Goal: Information Seeking & Learning: Learn about a topic

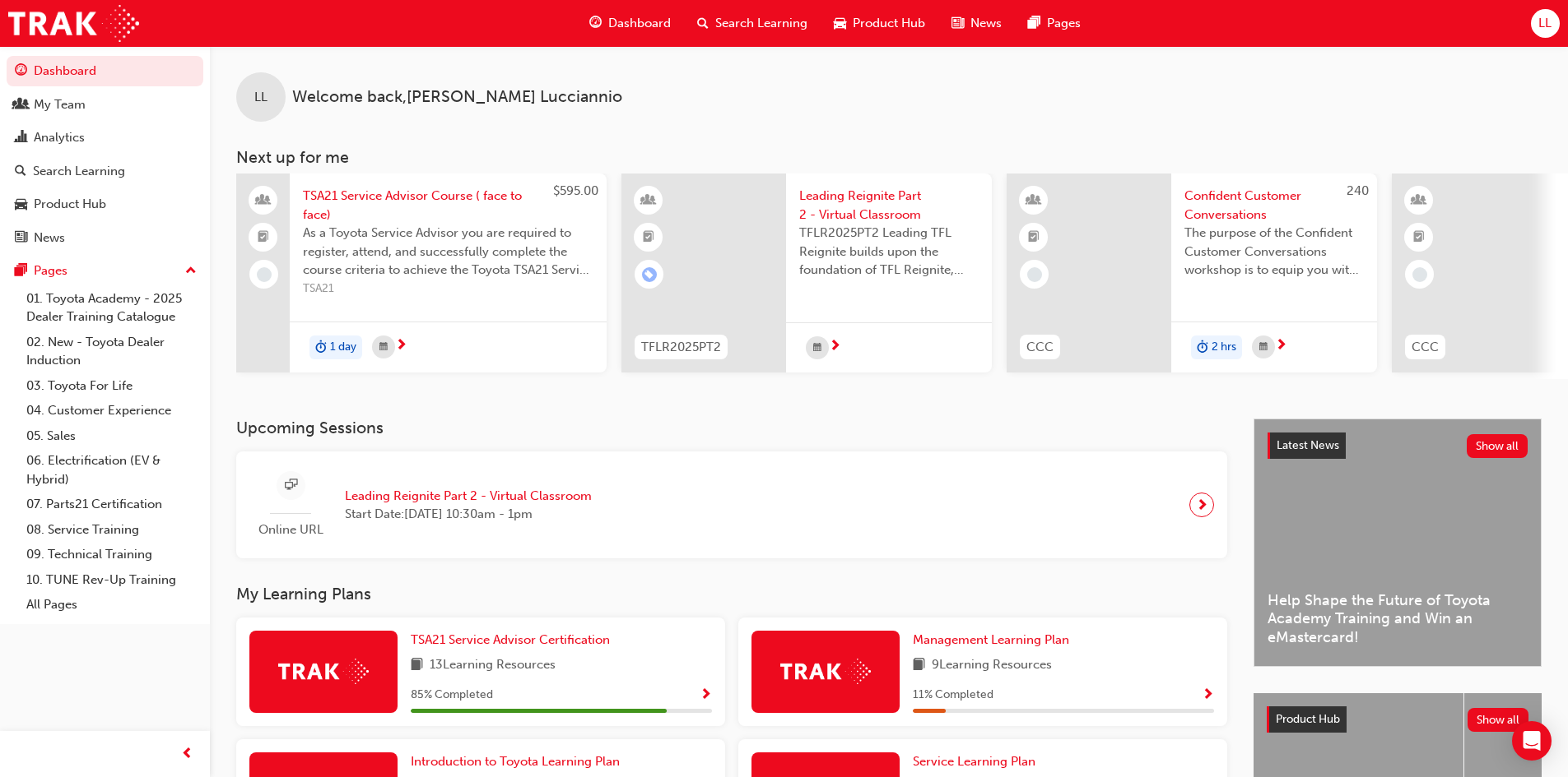
click at [477, 499] on span "Leading Reignite Part 2 - Virtual Classroom" at bounding box center [468, 497] width 247 height 19
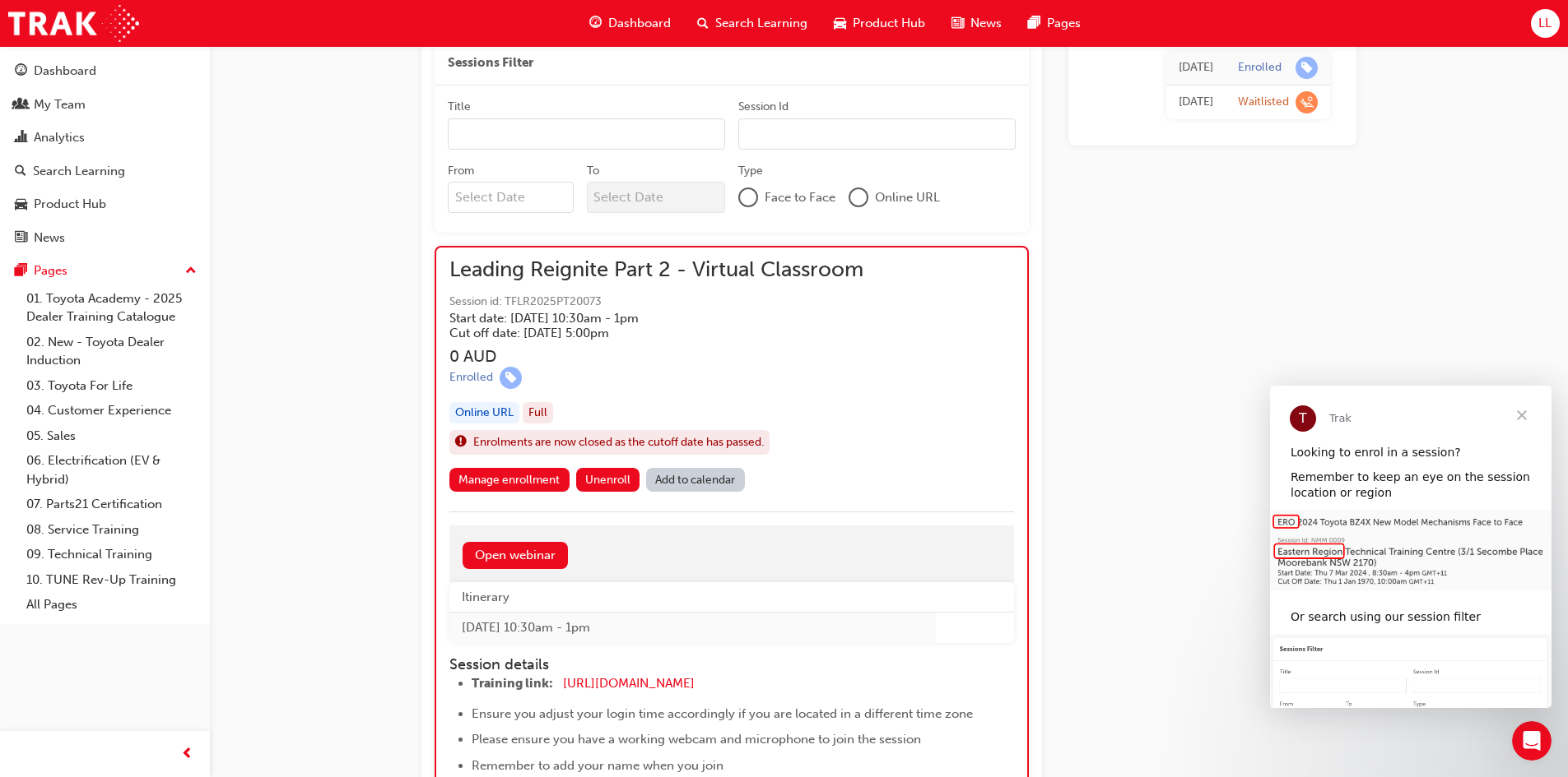
scroll to position [1152, 0]
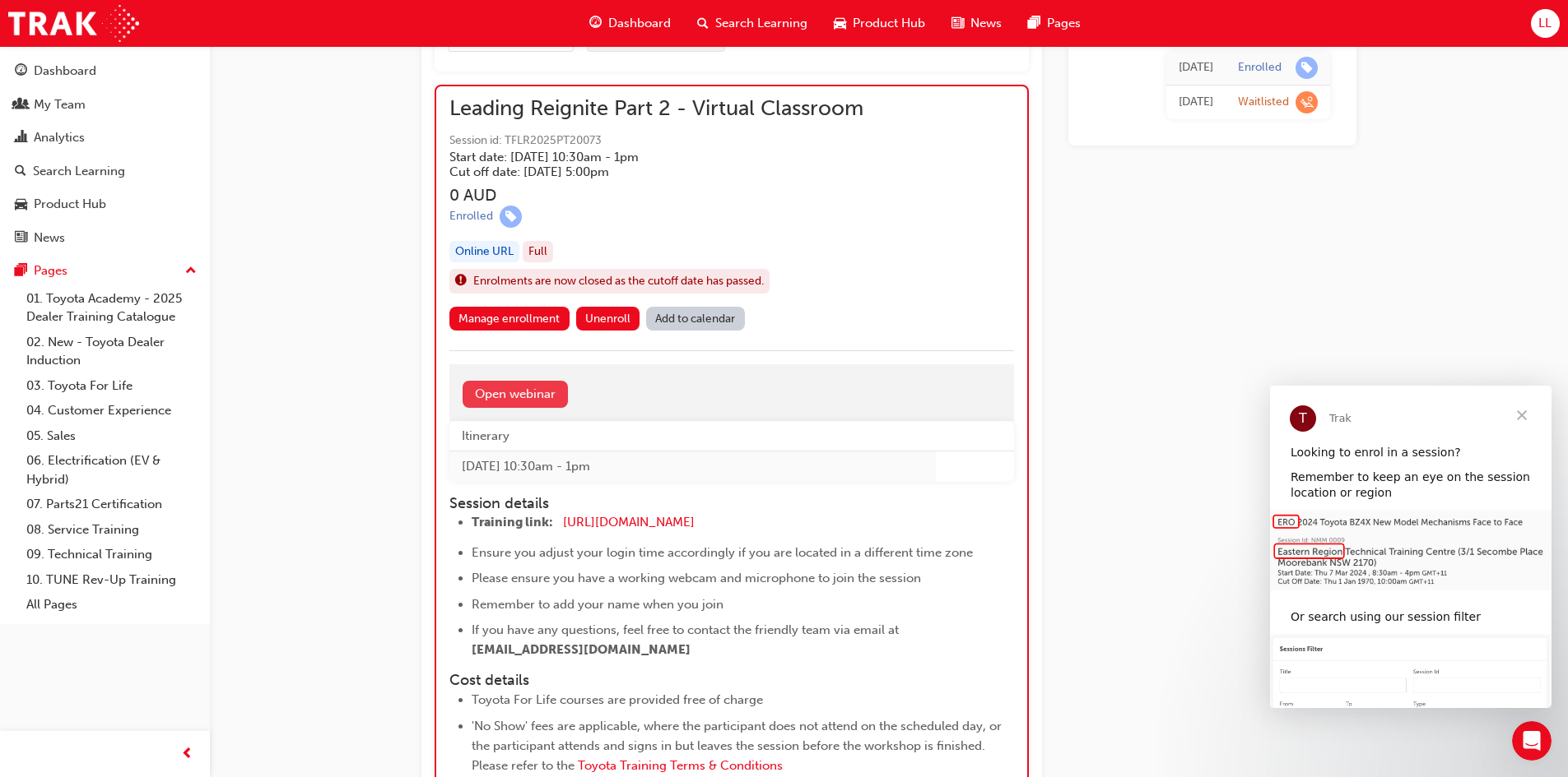
click at [519, 393] on link "Open webinar" at bounding box center [515, 394] width 106 height 27
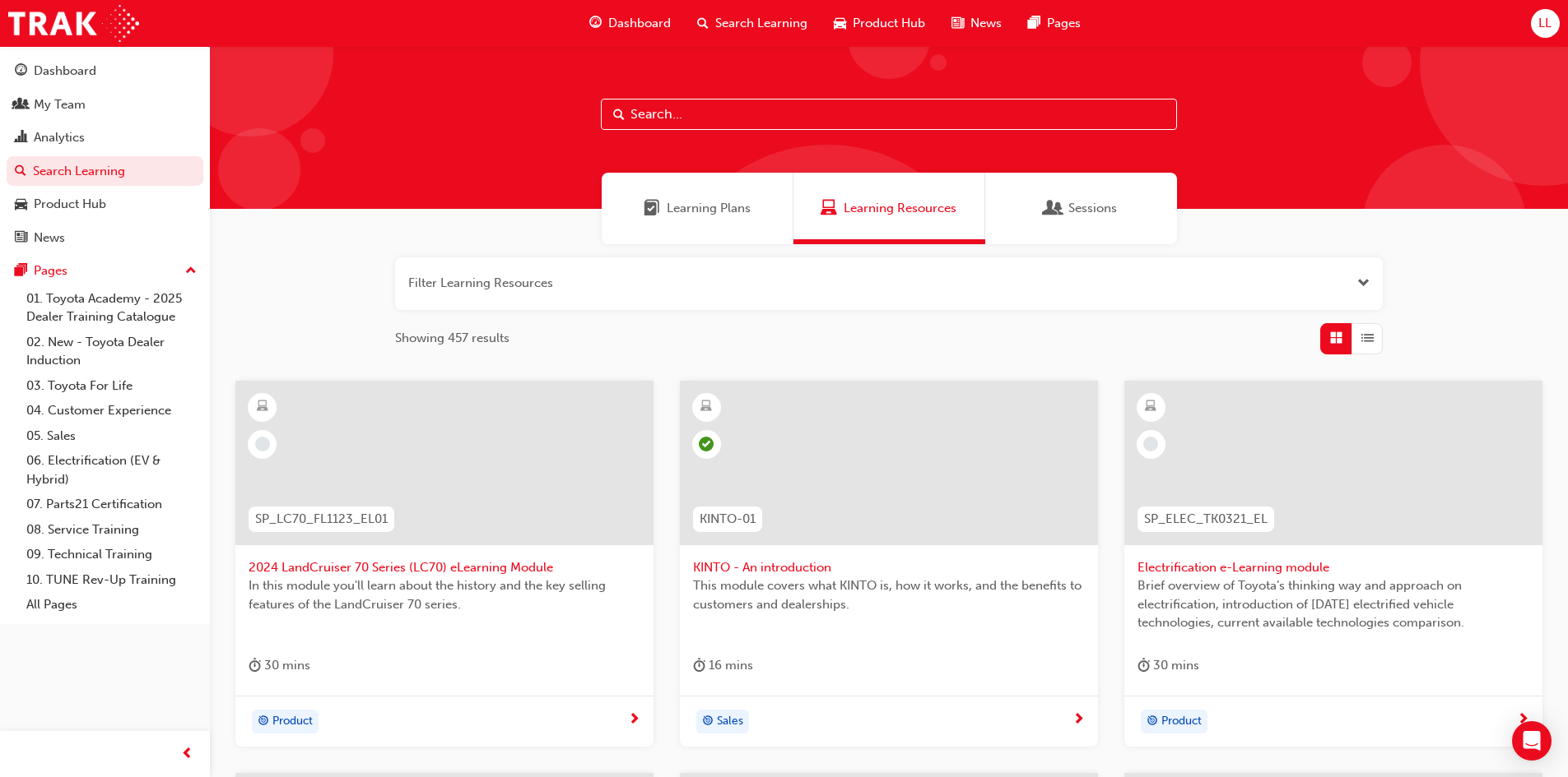
click at [722, 208] on span "Learning Plans" at bounding box center [708, 209] width 84 height 19
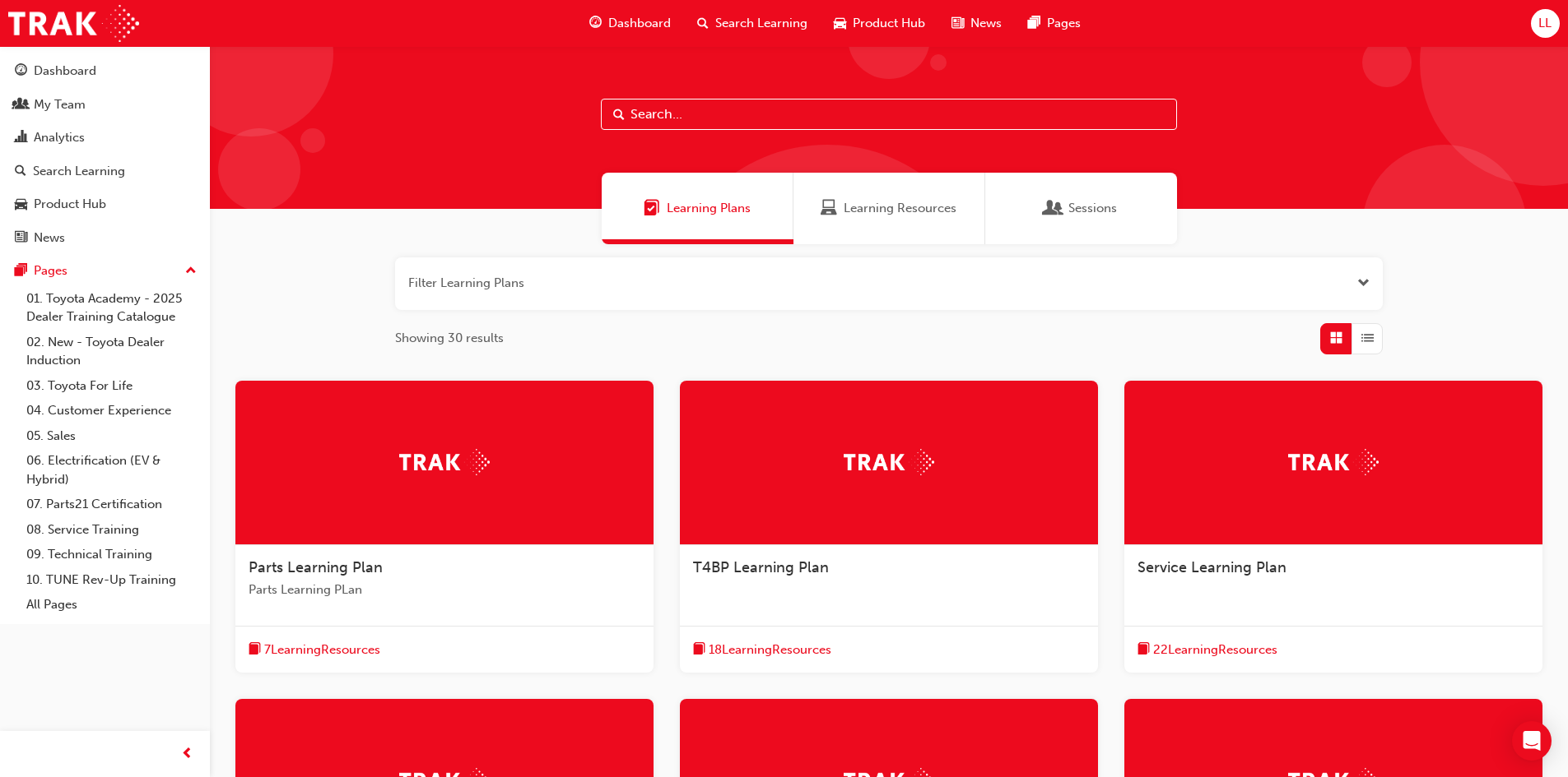
click at [1219, 563] on span "Service Learning Plan" at bounding box center [1212, 567] width 149 height 18
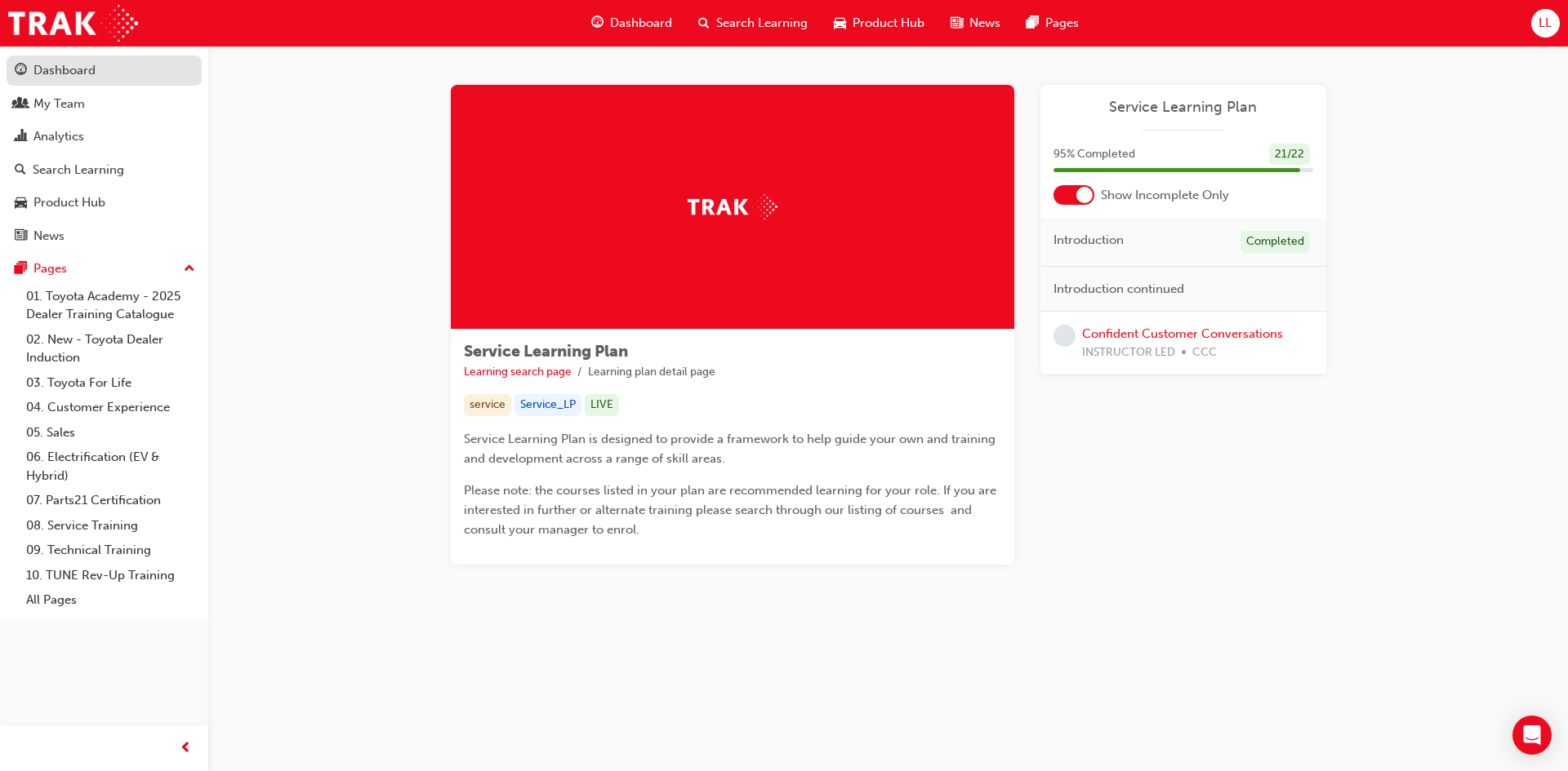
click at [86, 71] on div "Dashboard" at bounding box center [65, 71] width 62 height 19
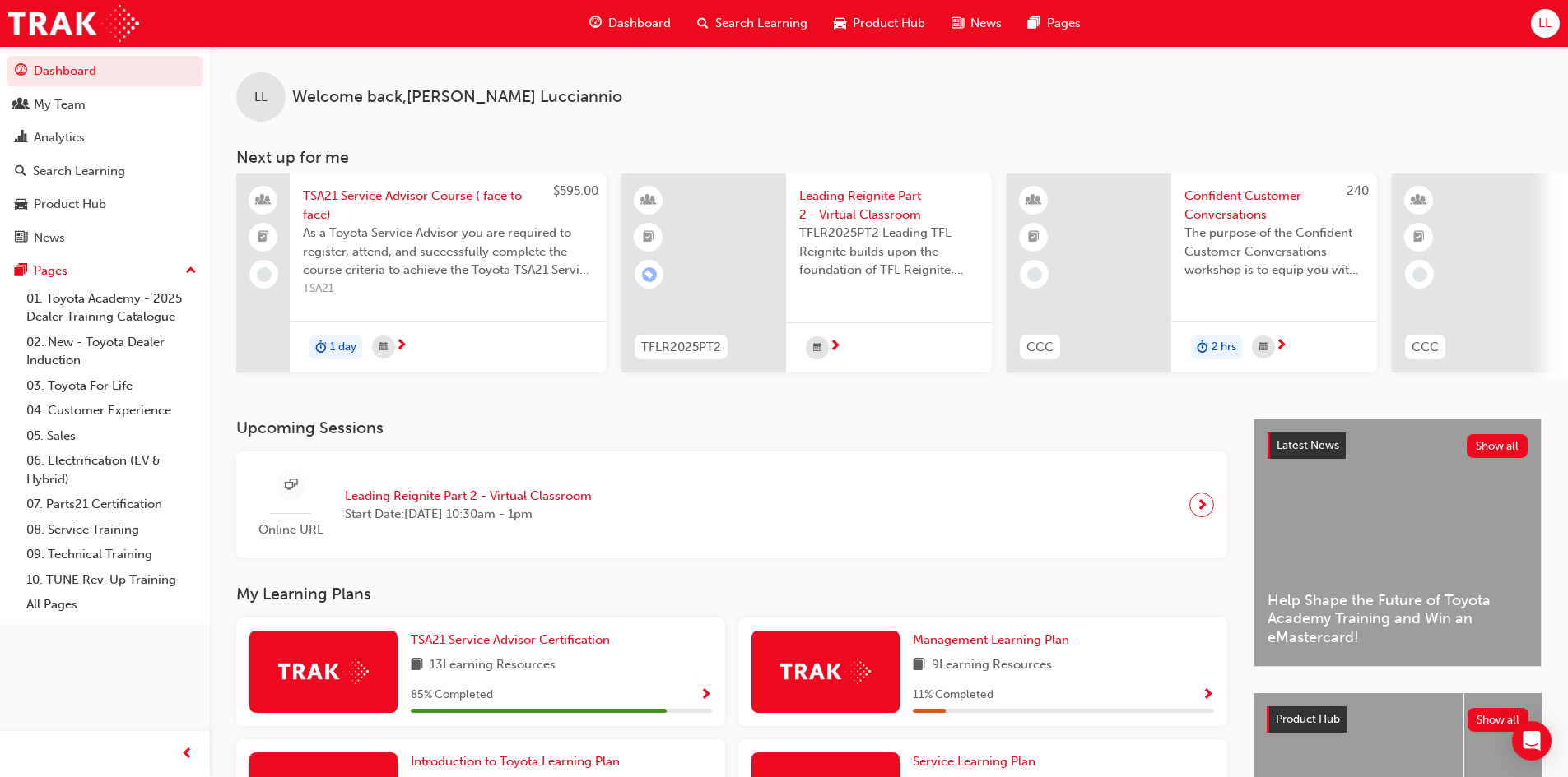
click at [1179, 148] on h3 "Next up for me" at bounding box center [888, 158] width 1358 height 19
click at [479, 497] on span "Leading Reignite Part 2 - Virtual Classroom" at bounding box center [468, 497] width 247 height 19
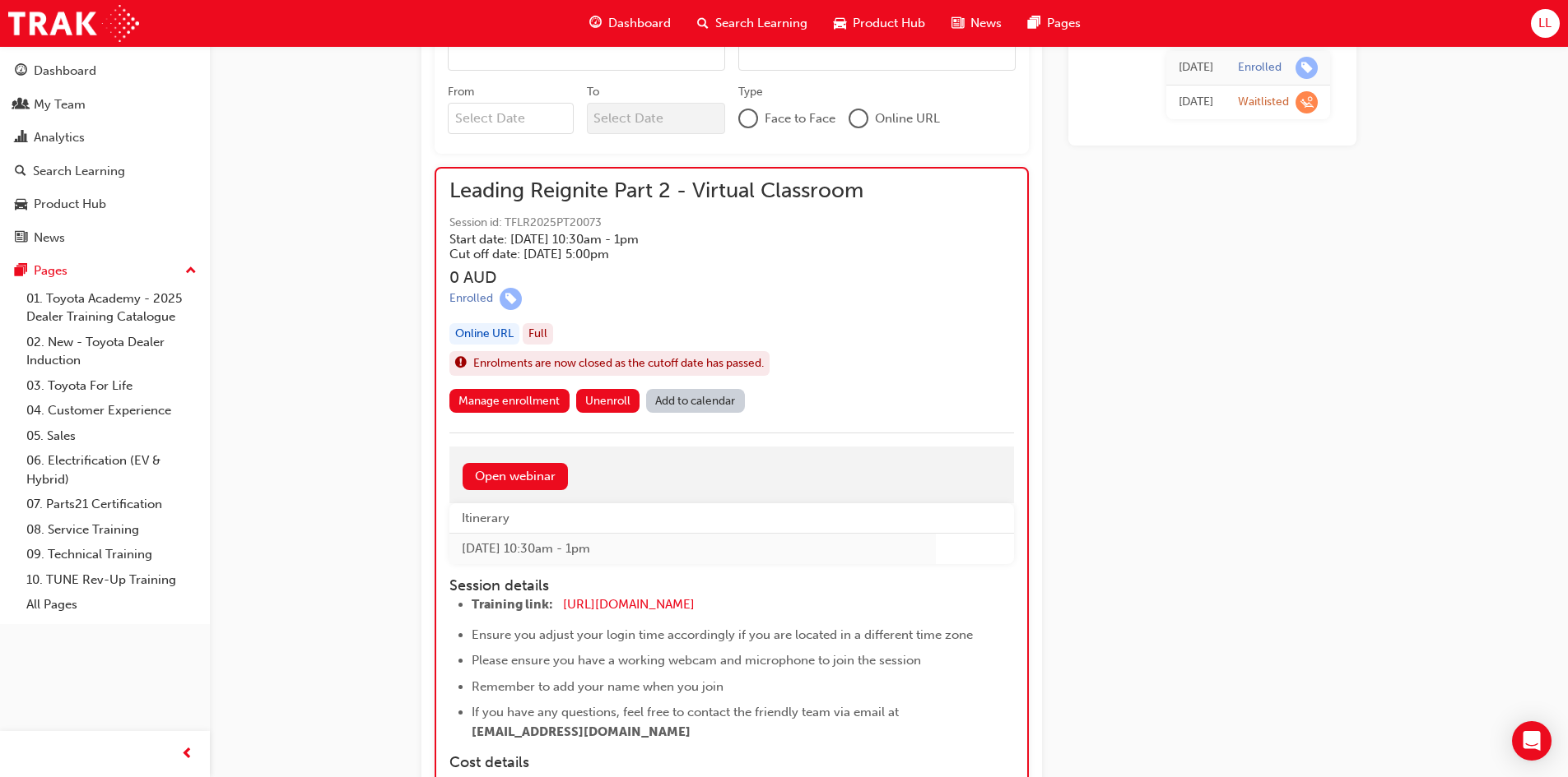
scroll to position [822, 0]
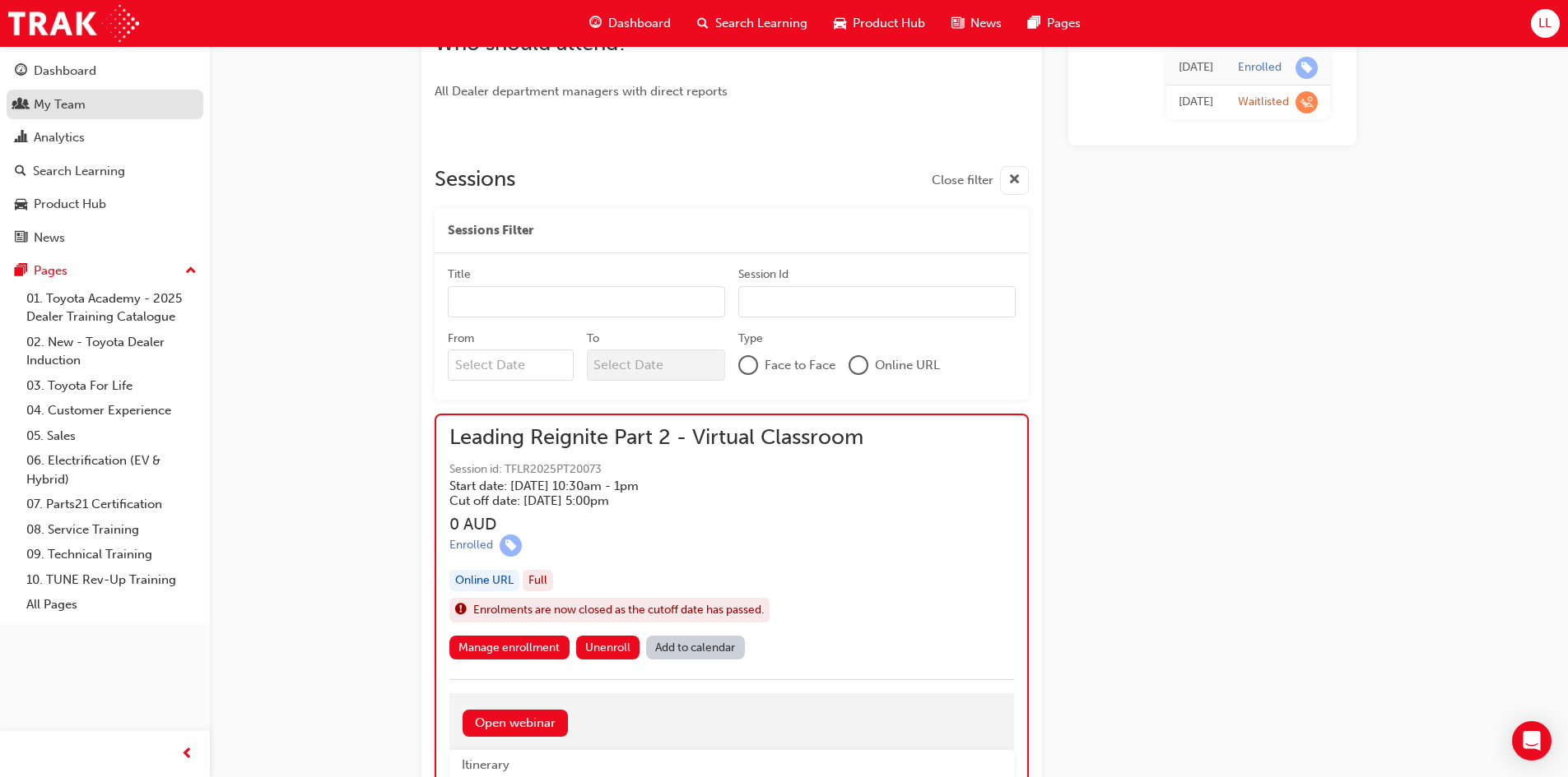
click at [135, 103] on div "My Team" at bounding box center [105, 105] width 180 height 21
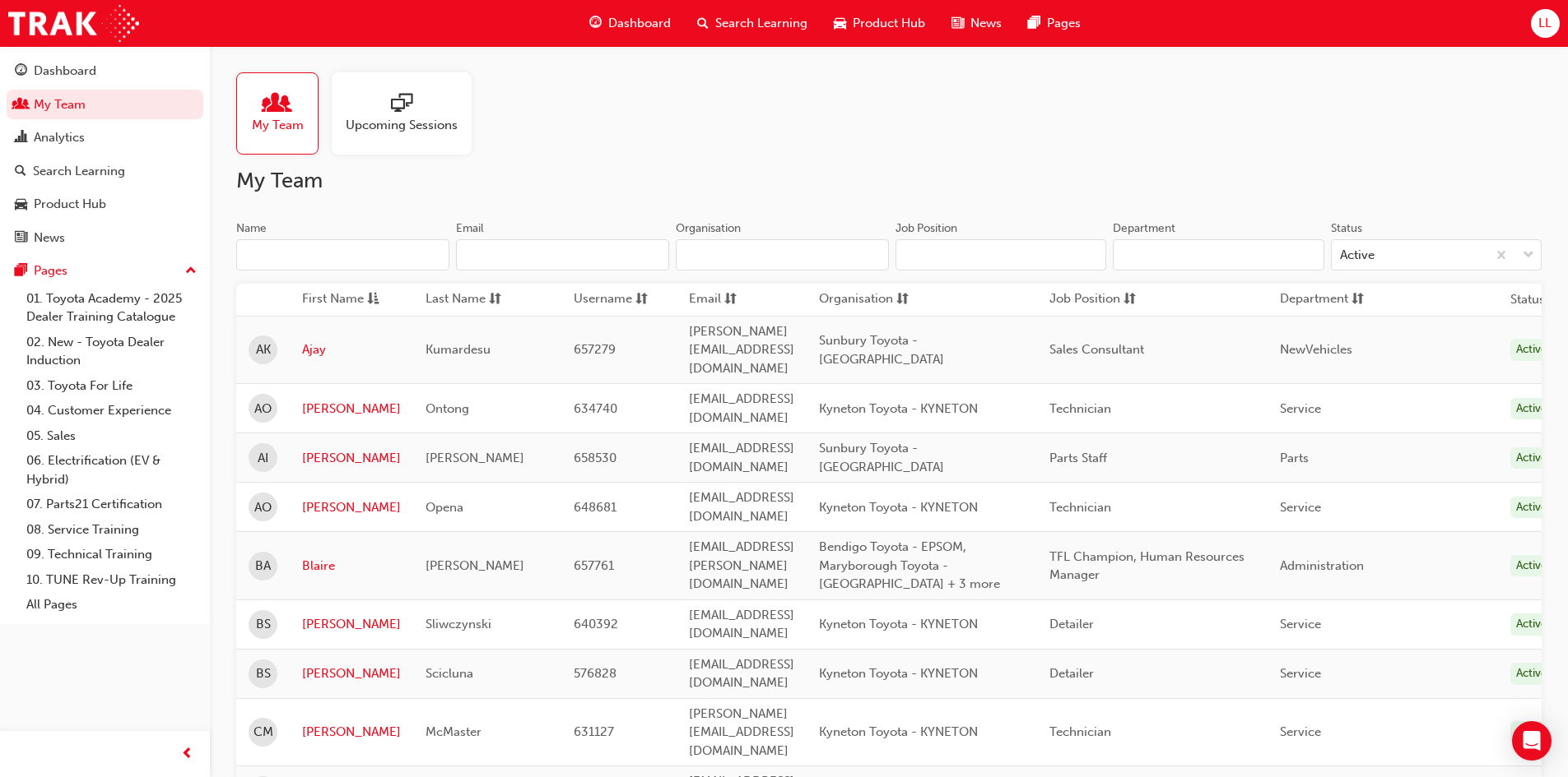
click at [410, 108] on span "sessionType_ONLINE_URL-icon" at bounding box center [402, 104] width 21 height 23
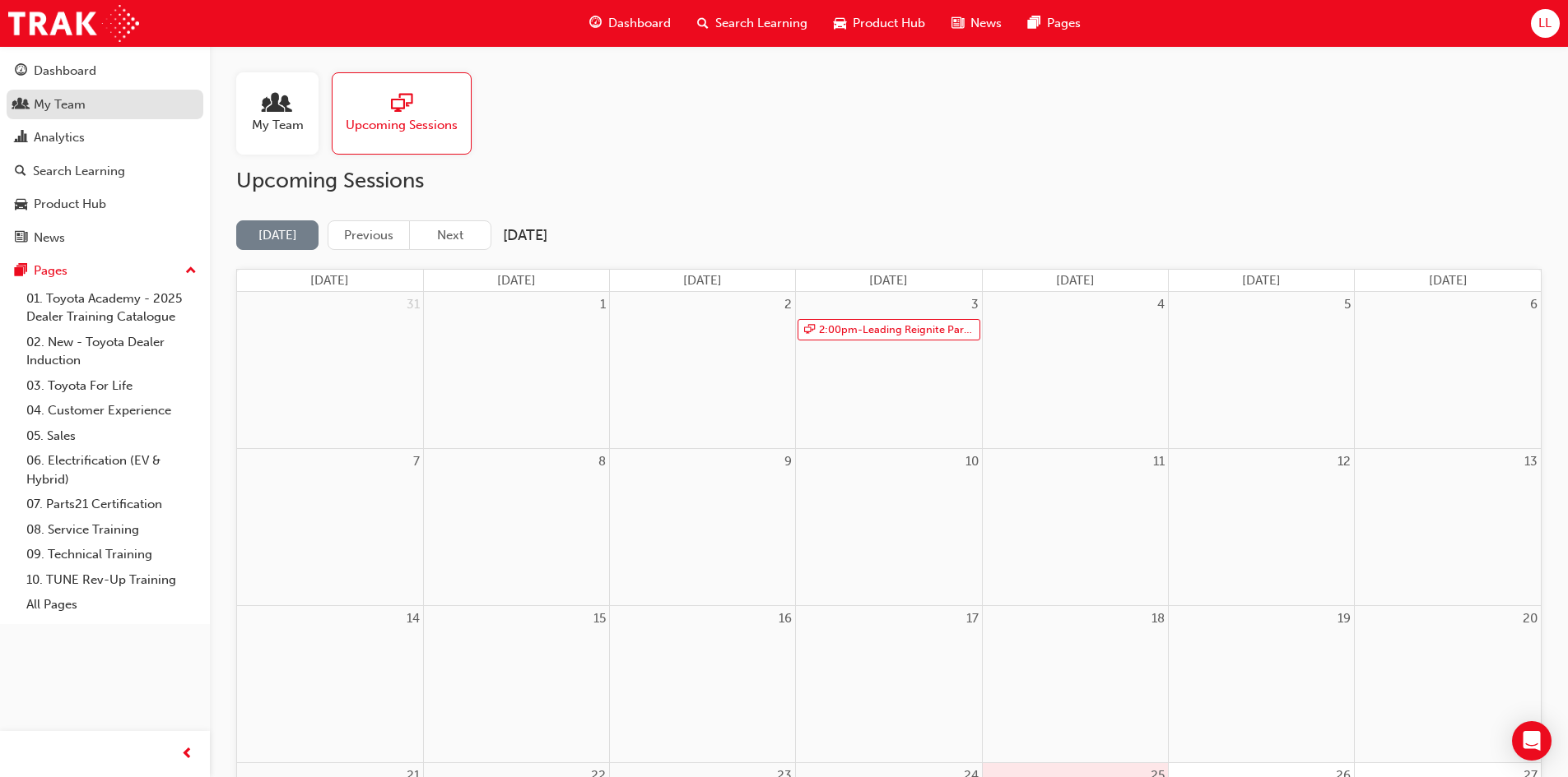
click at [96, 102] on div "My Team" at bounding box center [105, 105] width 180 height 21
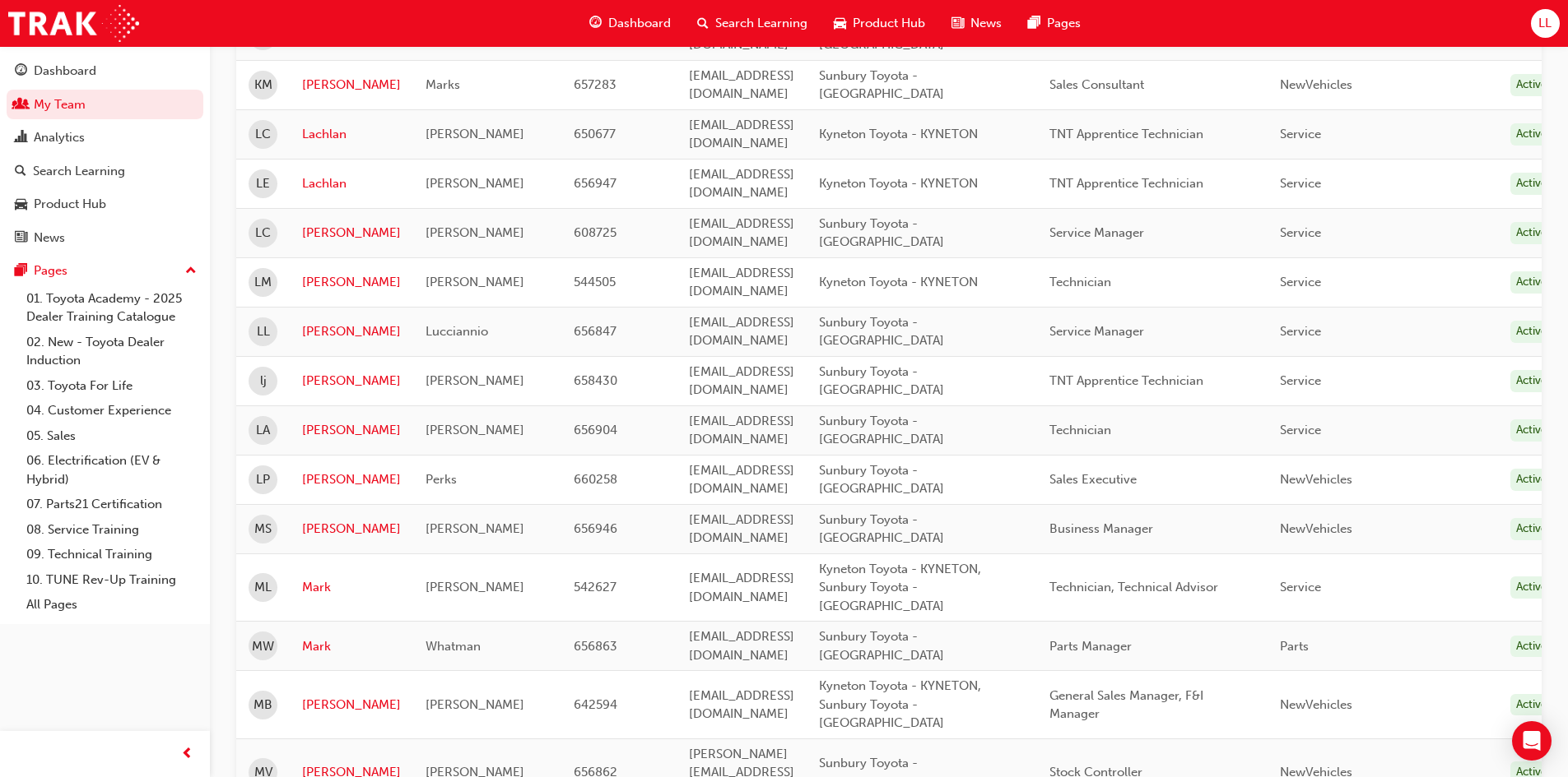
scroll to position [1933, 0]
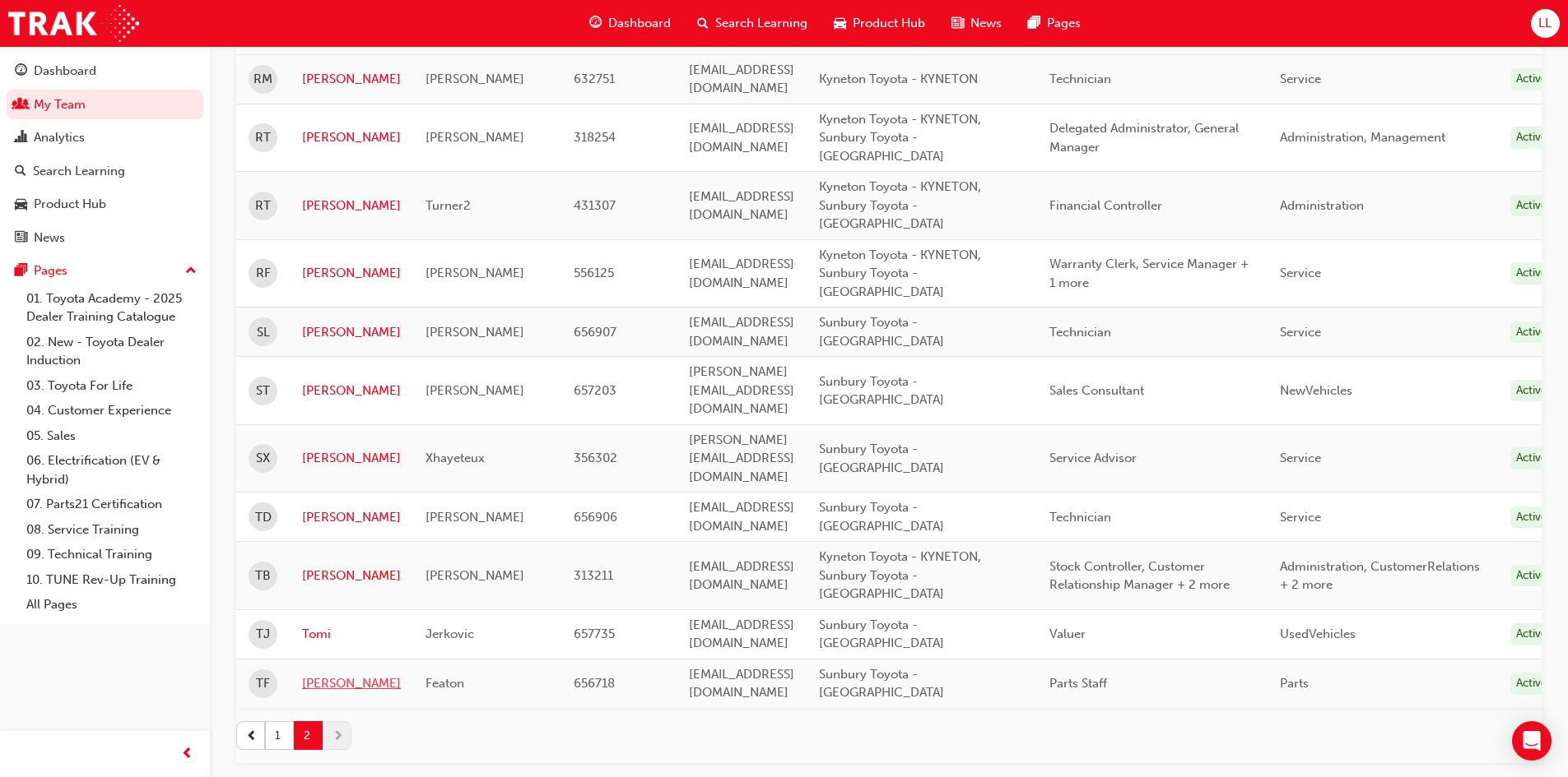
click at [324, 675] on link "[PERSON_NAME]" at bounding box center [351, 684] width 99 height 19
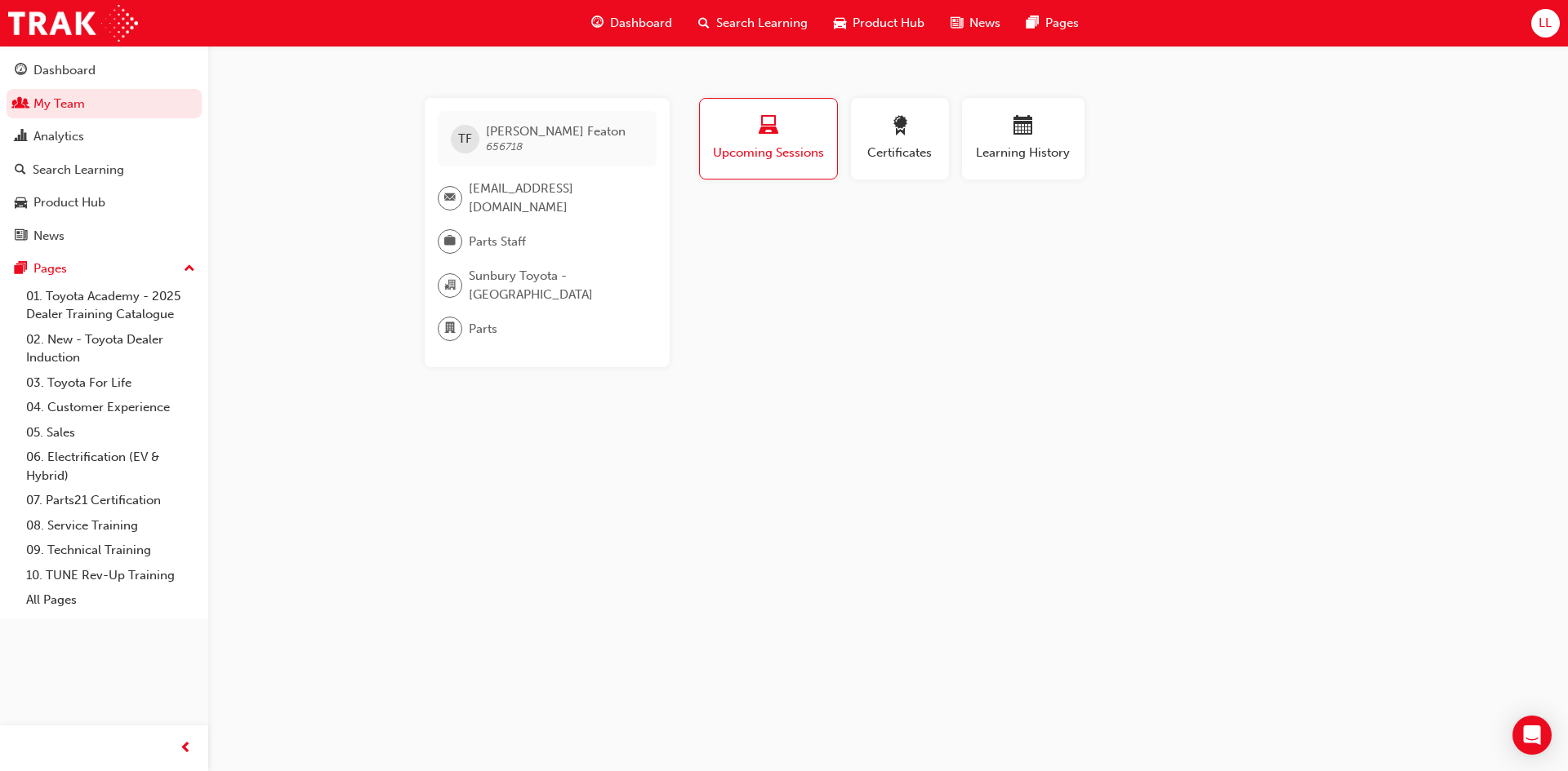
click at [820, 148] on span "Upcoming Sessions" at bounding box center [769, 153] width 113 height 19
click at [1048, 147] on span "Learning History" at bounding box center [1023, 153] width 98 height 19
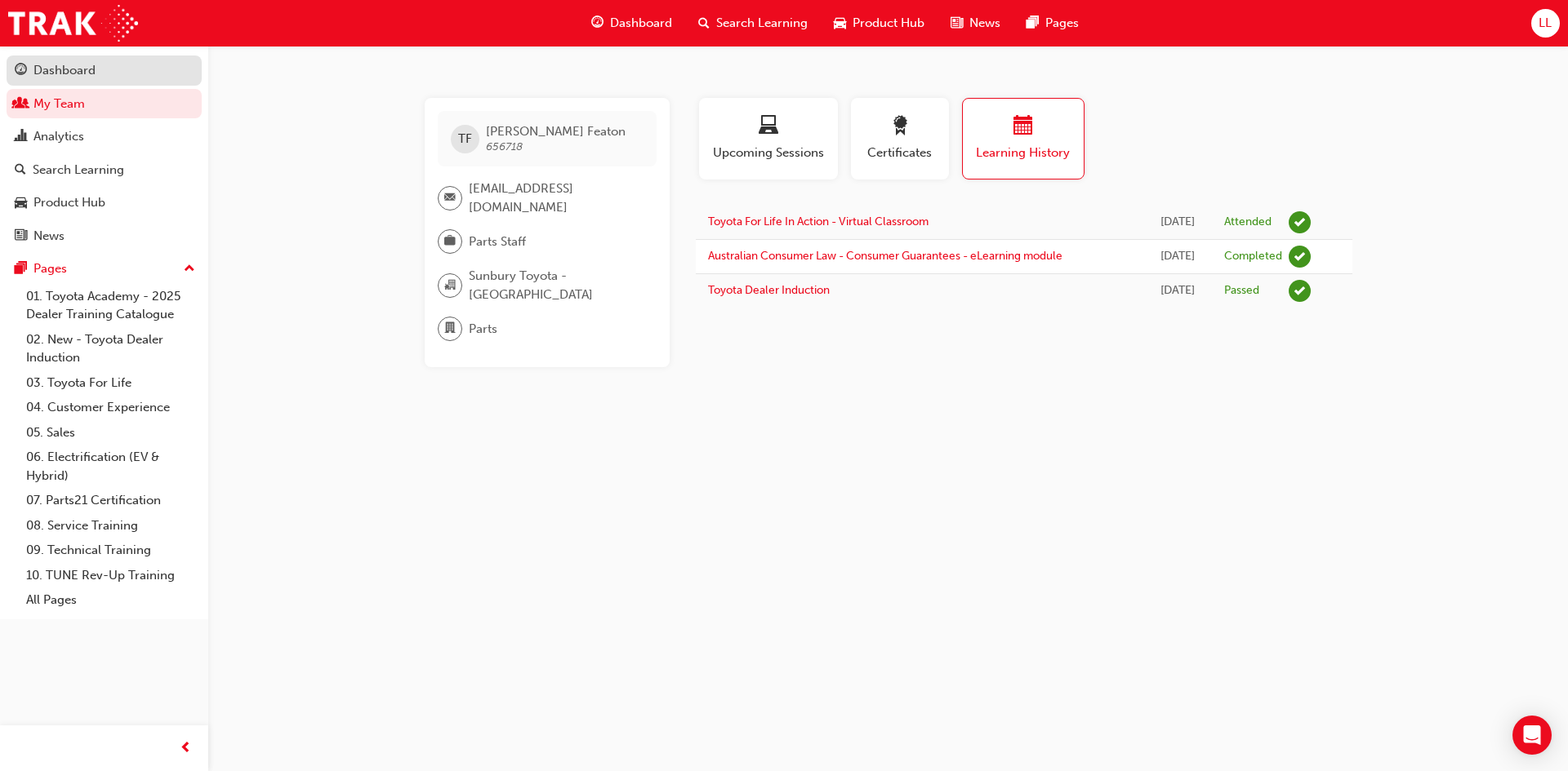
click at [103, 80] on div "Dashboard" at bounding box center [104, 71] width 179 height 21
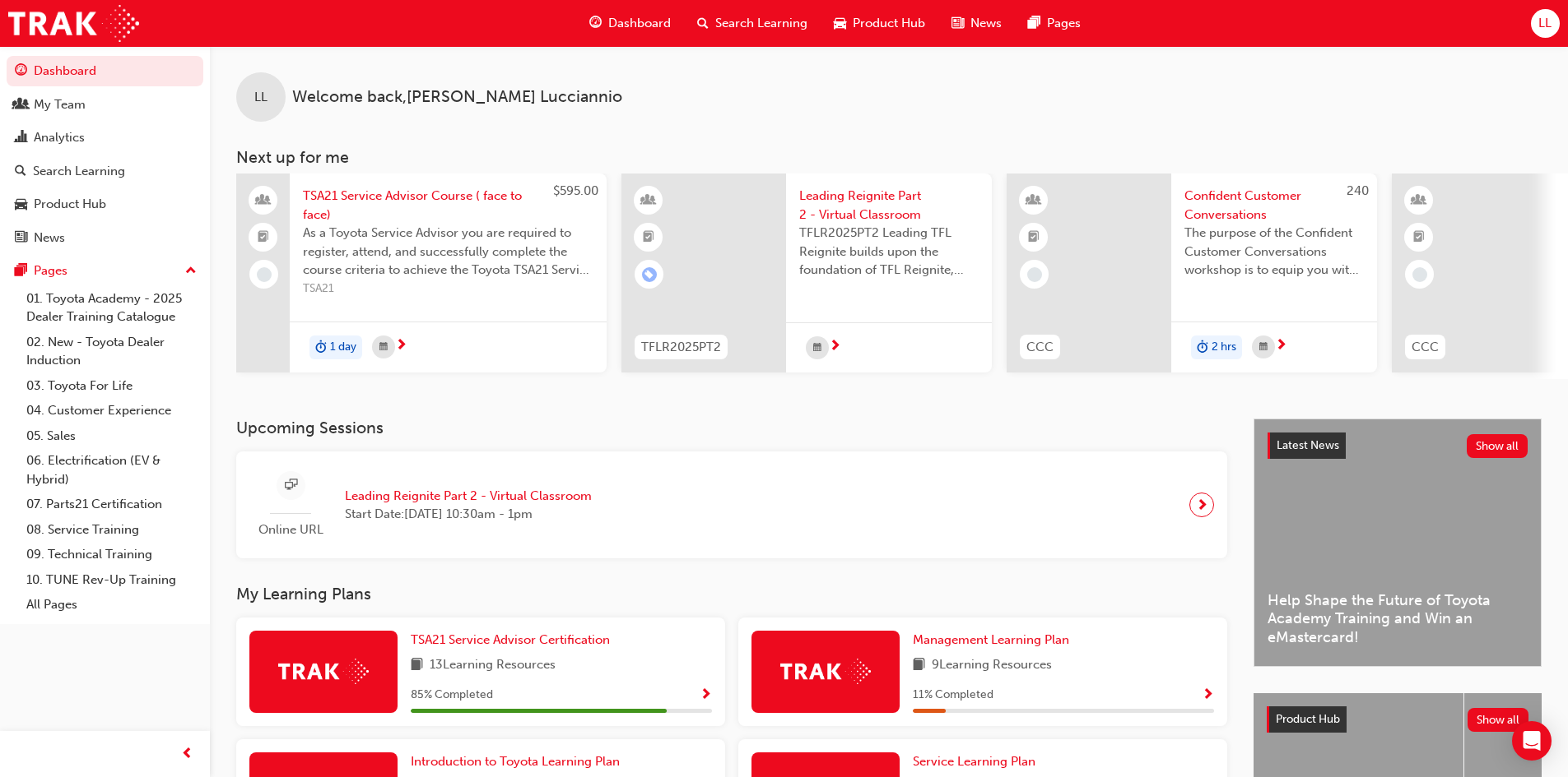
click at [514, 498] on span "Leading Reignite Part 2 - Virtual Classroom" at bounding box center [468, 497] width 247 height 19
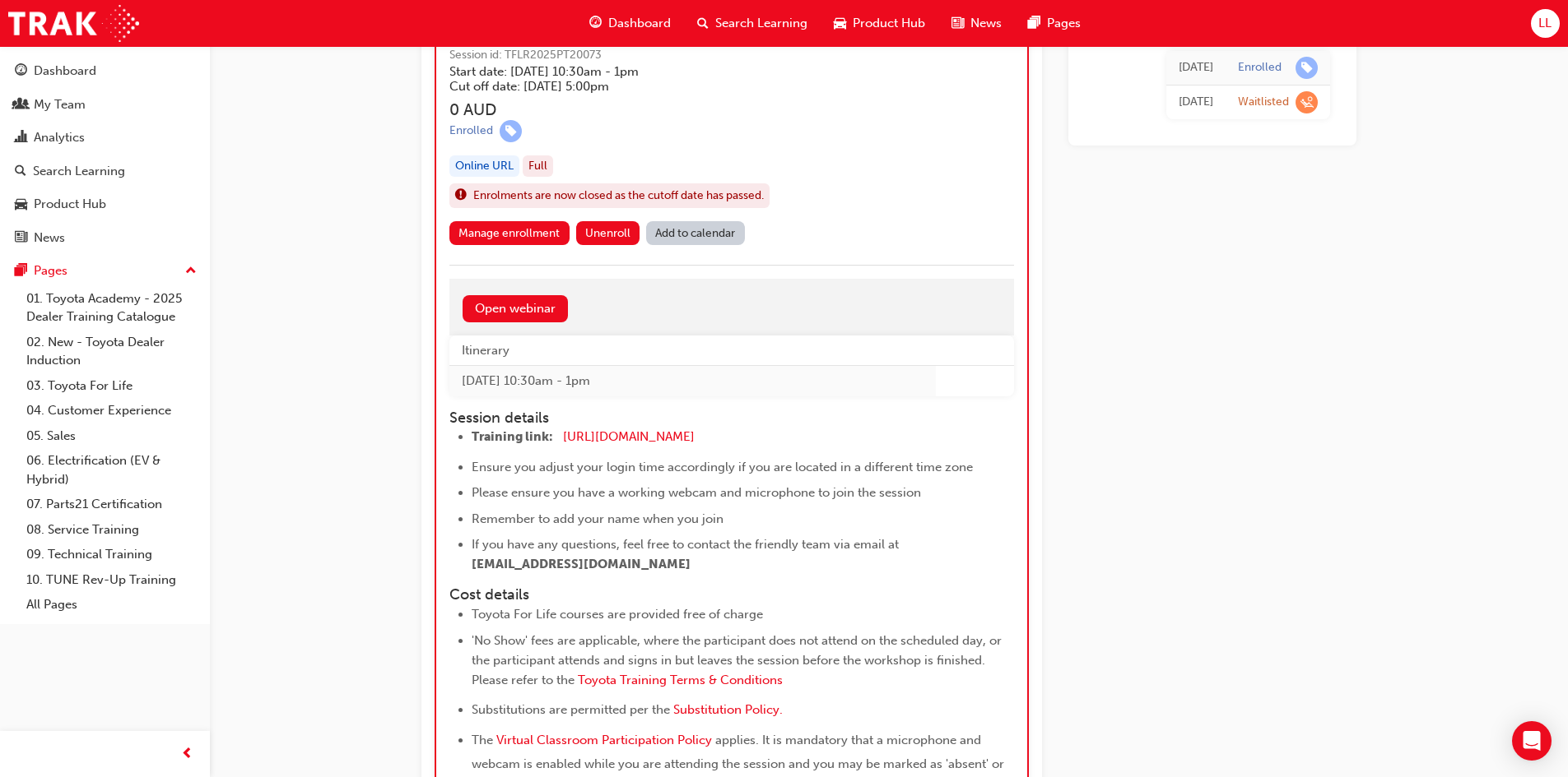
scroll to position [1236, 0]
click at [639, 437] on span "[URL][DOMAIN_NAME]" at bounding box center [628, 437] width 132 height 15
